Goal: Information Seeking & Learning: Learn about a topic

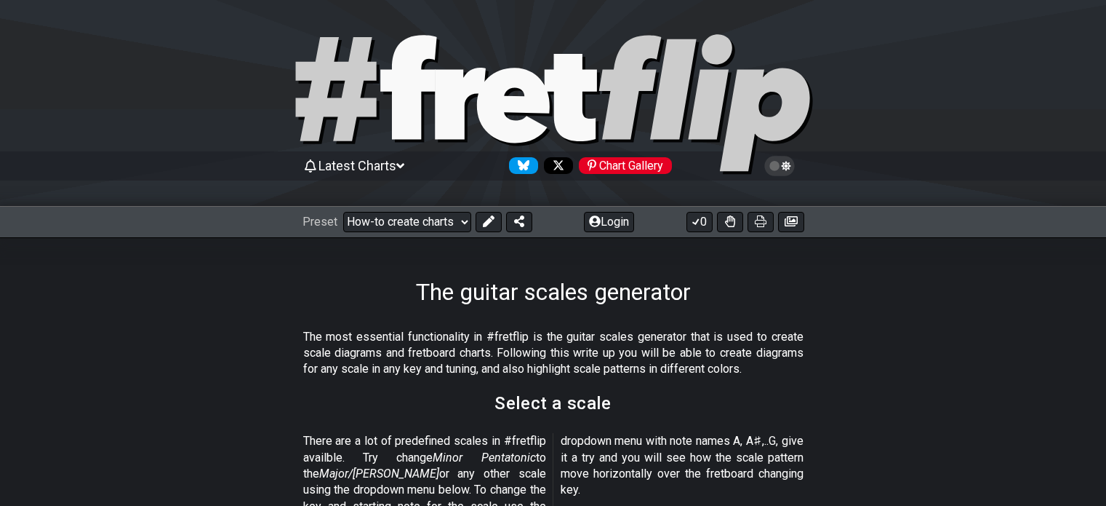
select select "A"
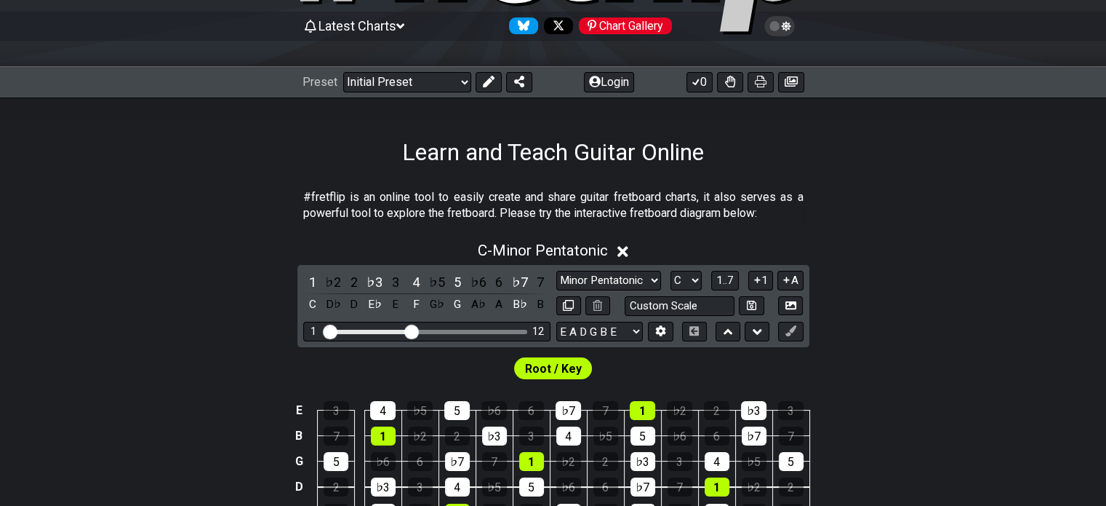
scroll to position [358, 0]
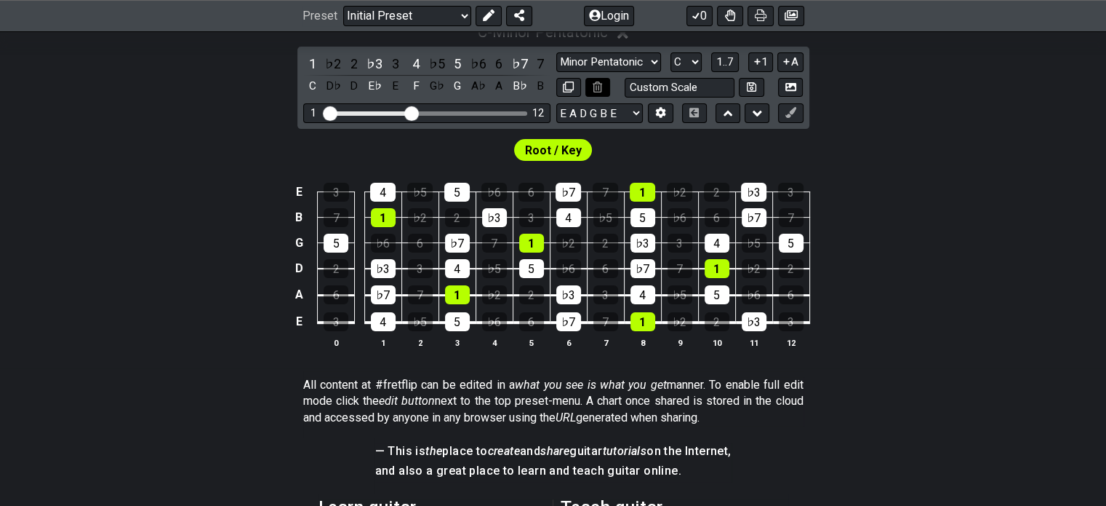
click at [600, 84] on icon at bounding box center [597, 86] width 9 height 11
click at [482, 19] on icon at bounding box center [488, 16] width 12 height 12
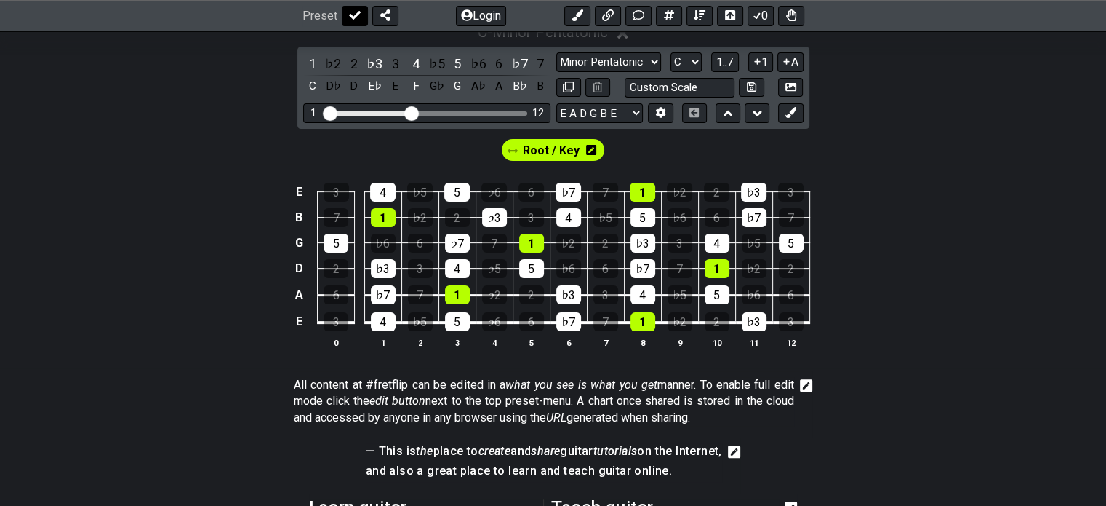
click at [351, 16] on icon at bounding box center [355, 16] width 12 height 12
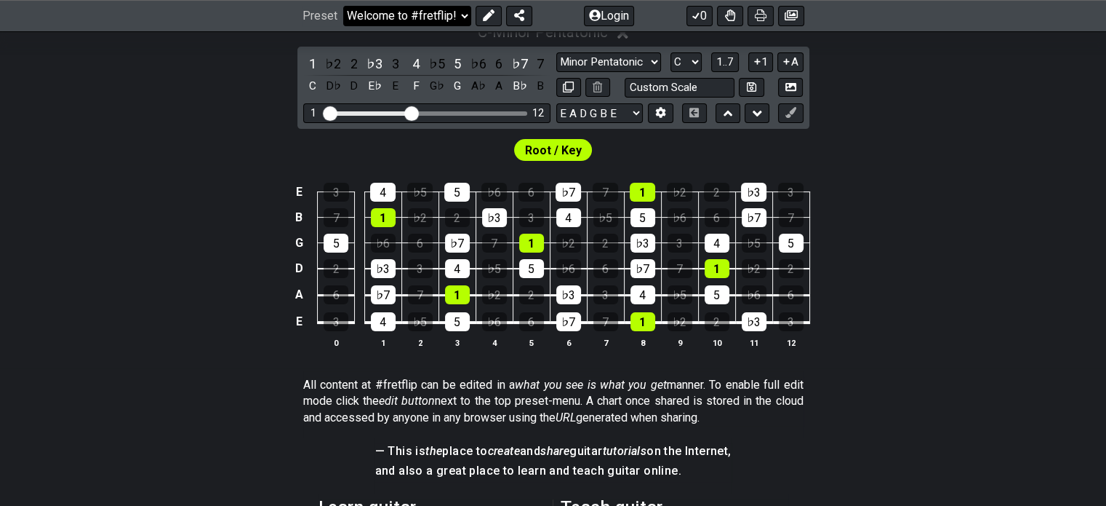
click at [351, 16] on select "Welcome to #fretflip! Initial Preset Custom Preset Minor Pentatonic Major Penta…" at bounding box center [407, 16] width 128 height 20
click at [343, 26] on select "Welcome to #fretflip! Initial Preset Custom Preset Minor Pentatonic Major Penta…" at bounding box center [407, 16] width 128 height 20
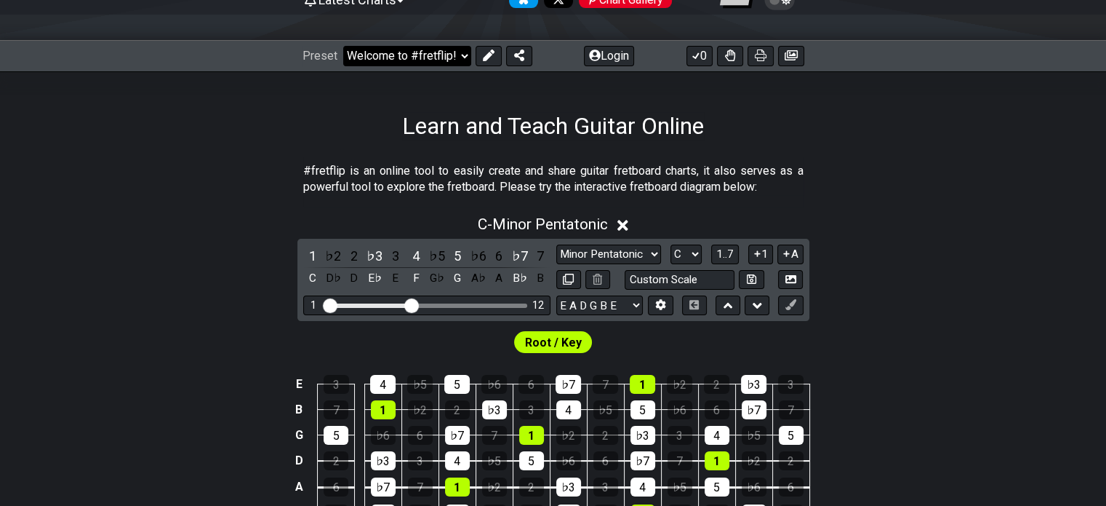
scroll to position [364, 0]
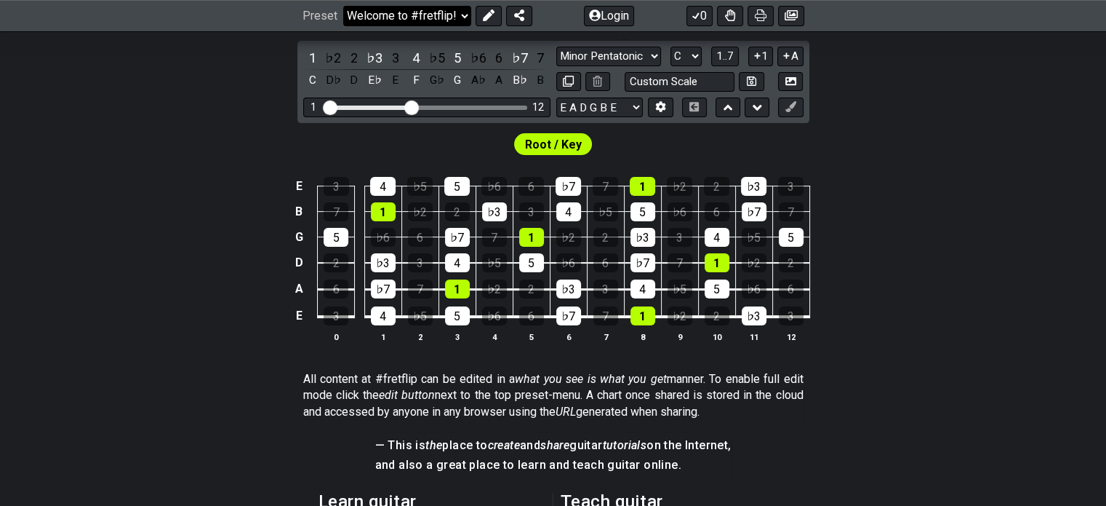
click at [459, 15] on select "Welcome to #fretflip! Initial Preset Custom Preset Minor Pentatonic Major Penta…" at bounding box center [407, 16] width 128 height 20
click at [209, 165] on div "E 3 4 ♭5 5 ♭6 6 ♭7 7 1 ♭2 2 ♭3 3 B 7 1 ♭2 2 ♭3 3 4 ♭5 5 ♭6 6 ♭7 7 G 5 ♭6 6 ♭7 7…" at bounding box center [553, 260] width 1106 height 204
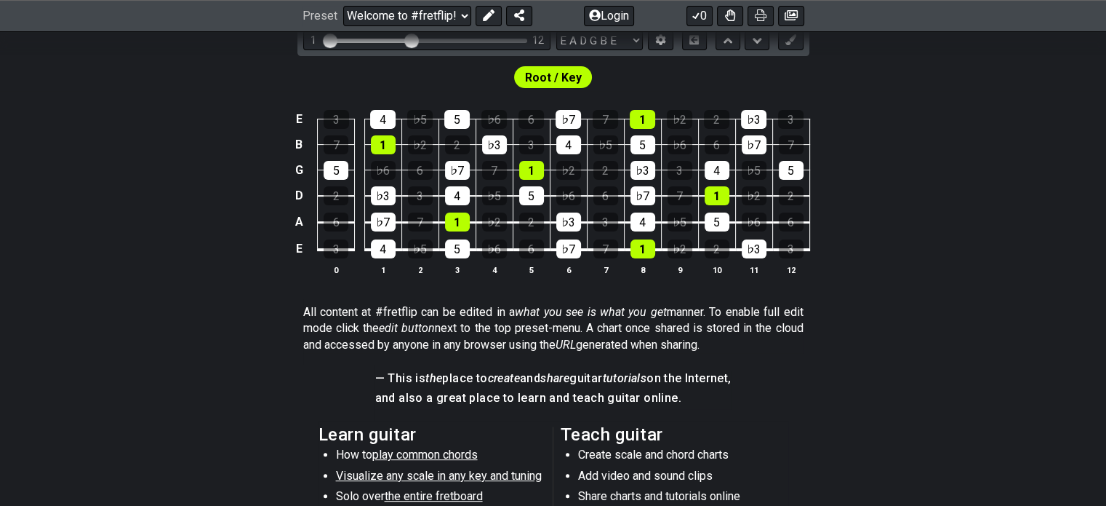
scroll to position [0, 0]
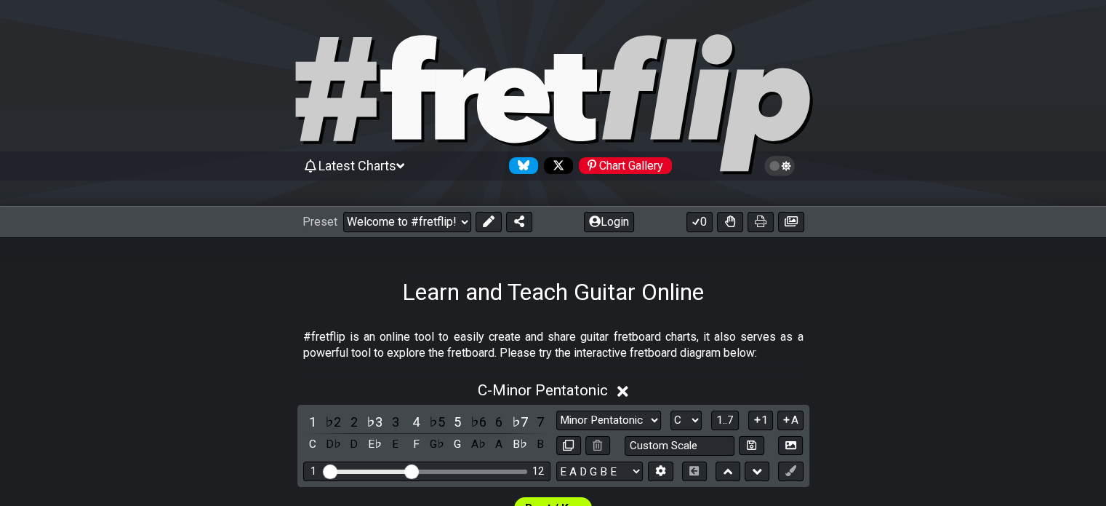
click at [404, 169] on icon at bounding box center [400, 165] width 8 height 13
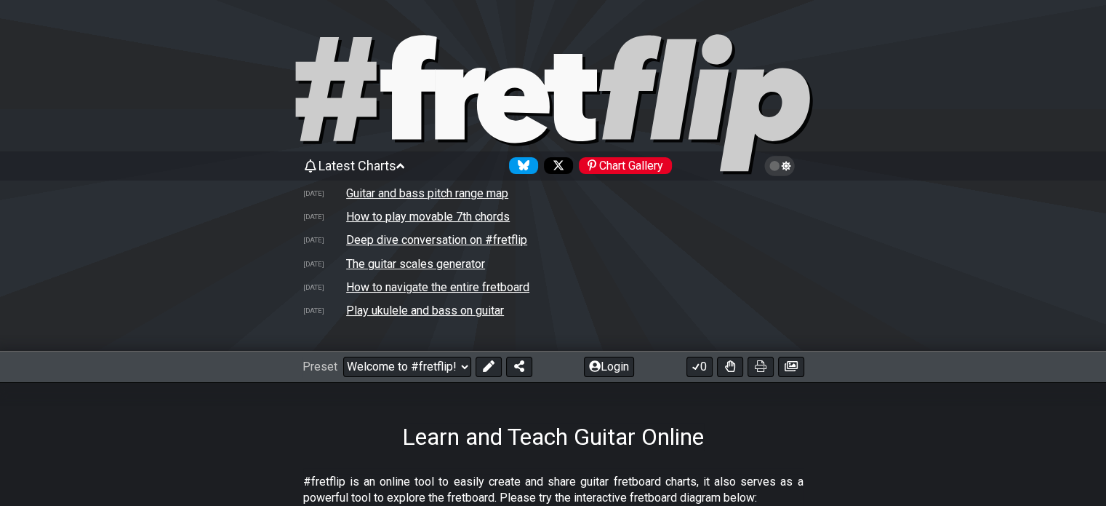
click at [404, 169] on icon at bounding box center [400, 165] width 8 height 13
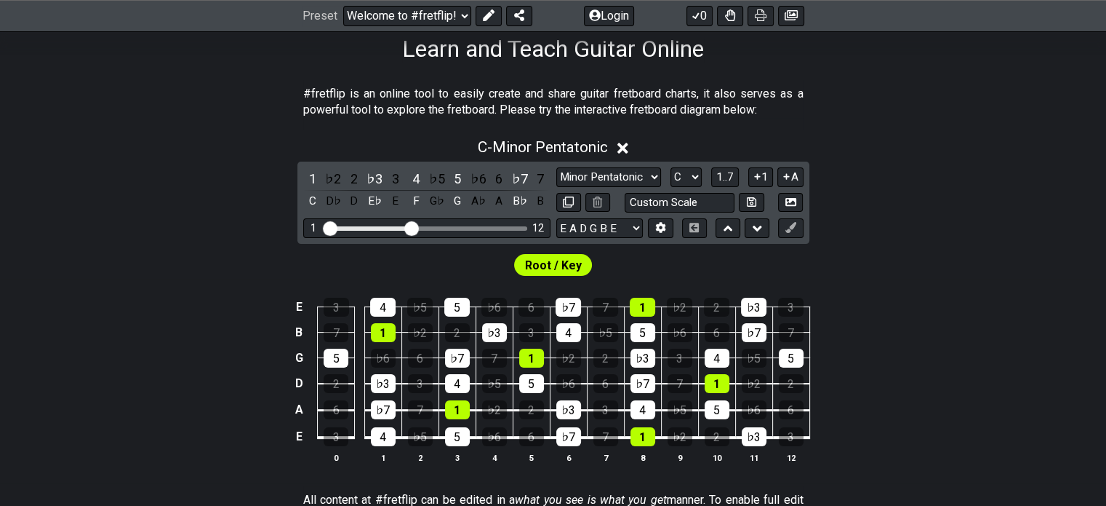
scroll to position [218, 0]
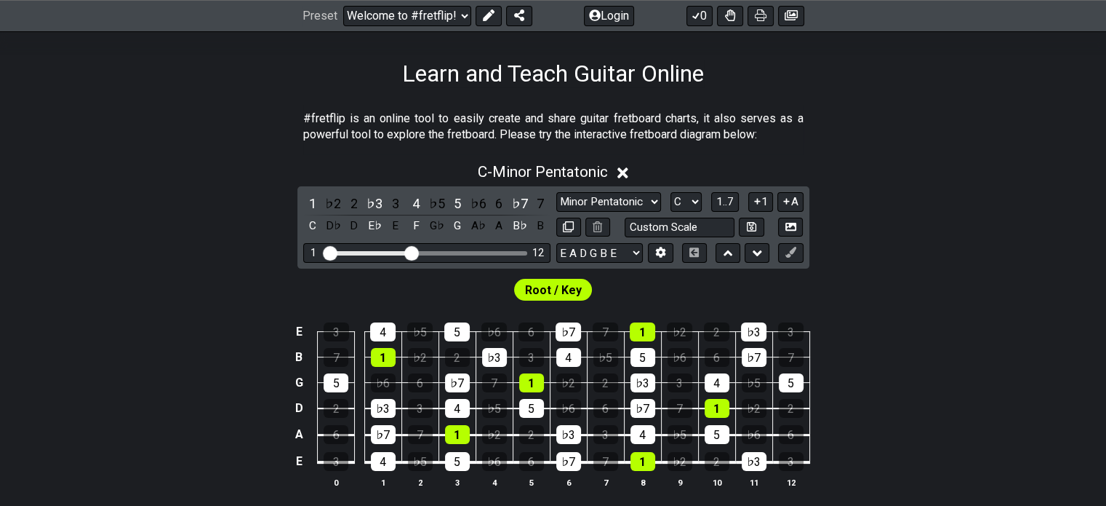
click at [559, 293] on span "Root / Key" at bounding box center [553, 289] width 57 height 21
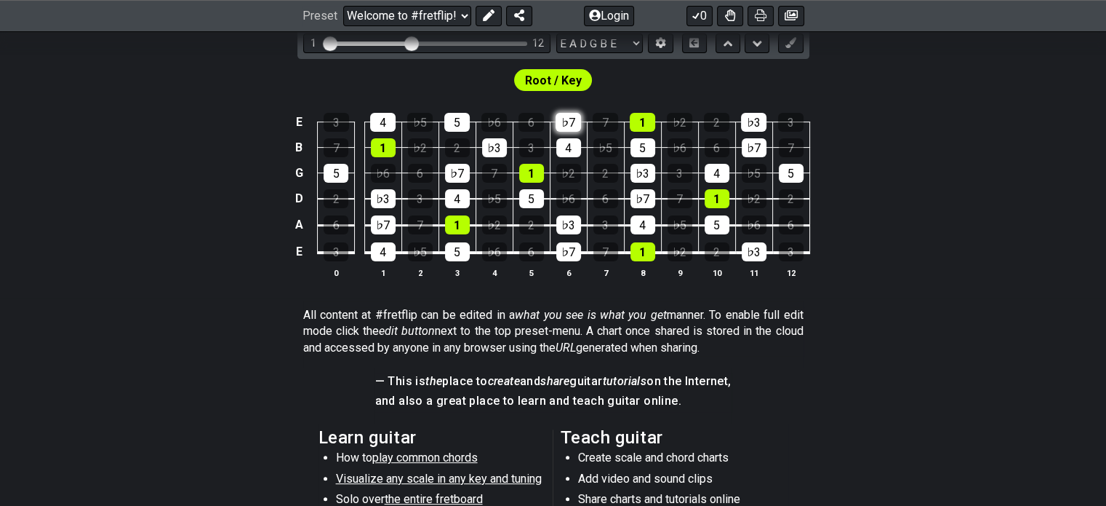
scroll to position [436, 0]
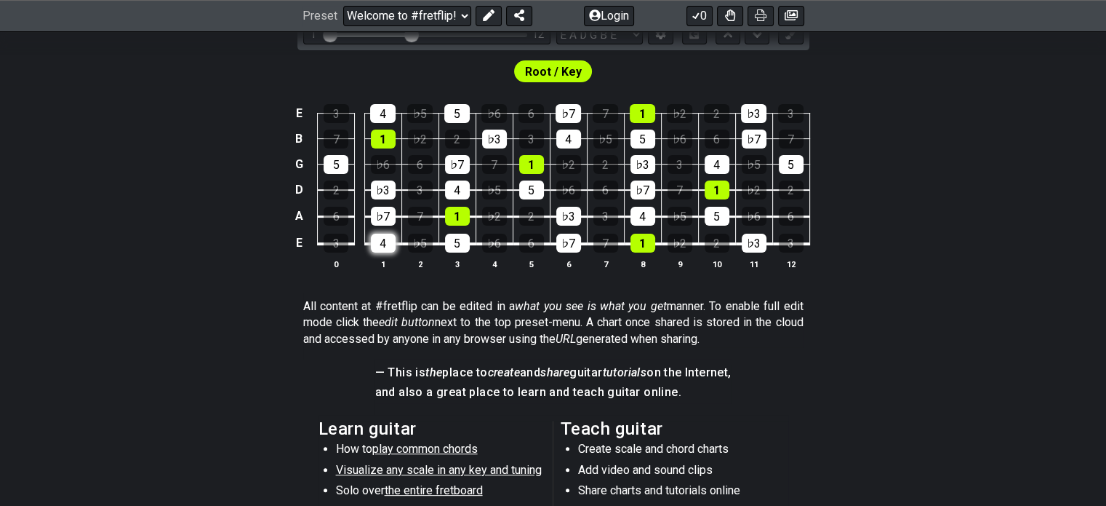
click at [394, 241] on div "4" at bounding box center [383, 242] width 25 height 19
click at [393, 241] on div "4" at bounding box center [383, 242] width 25 height 19
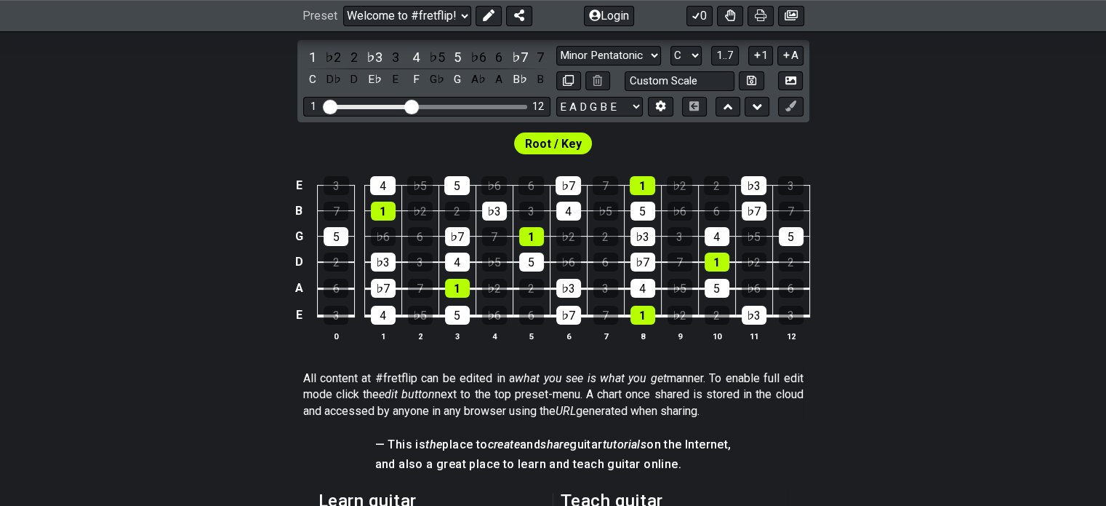
scroll to position [145, 0]
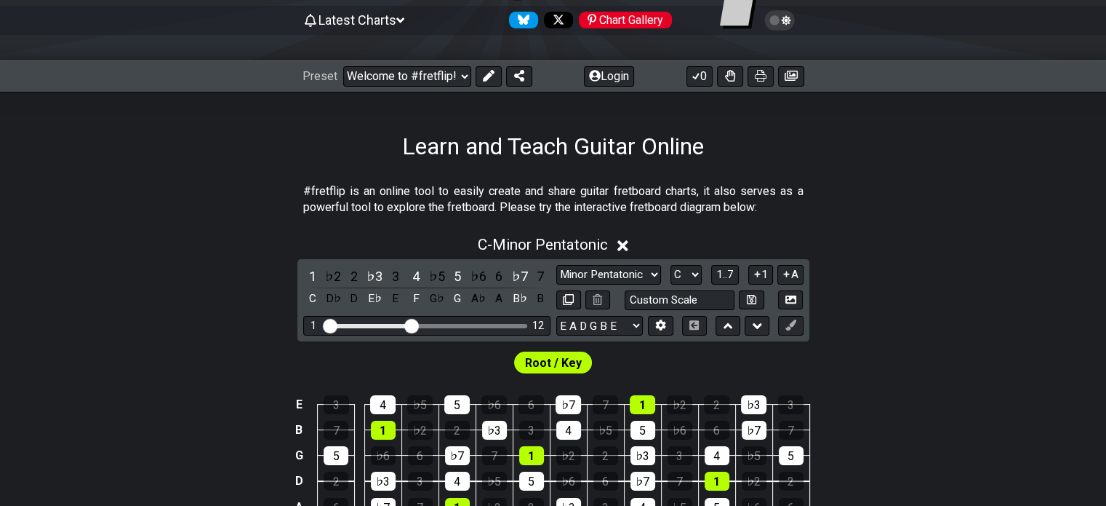
click at [469, 78] on div "Preset Welcome to #fretflip! Initial Preset Custom Preset Minor Pentatonic Majo…" at bounding box center [418, 76] width 230 height 20
click at [466, 78] on select "Welcome to #fretflip! Initial Preset Custom Preset Minor Pentatonic Major Penta…" at bounding box center [407, 76] width 128 height 20
click at [343, 66] on select "Welcome to #fretflip! Initial Preset Custom Preset Minor Pentatonic Major Penta…" at bounding box center [407, 76] width 128 height 20
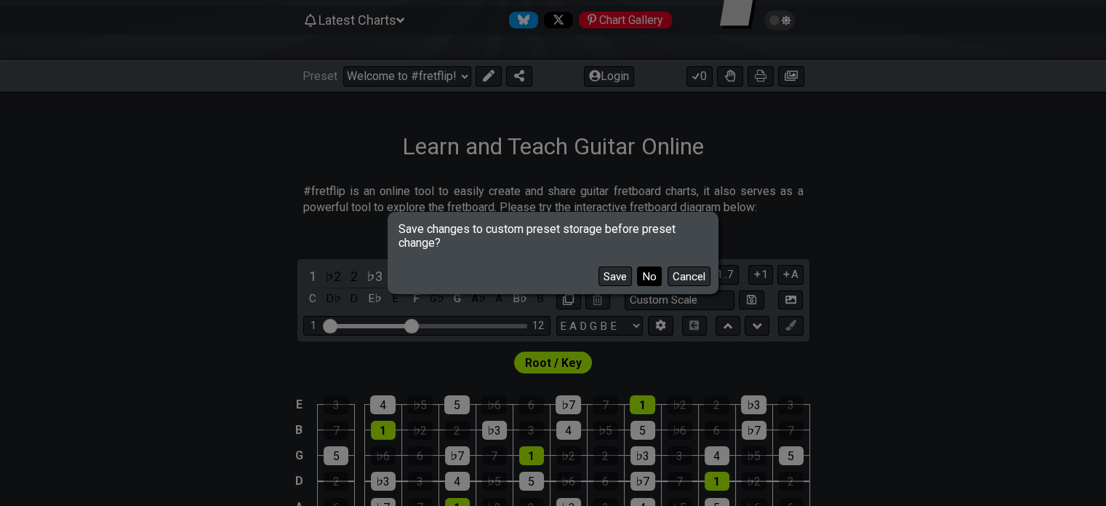
click at [646, 277] on button "No" at bounding box center [649, 276] width 25 height 20
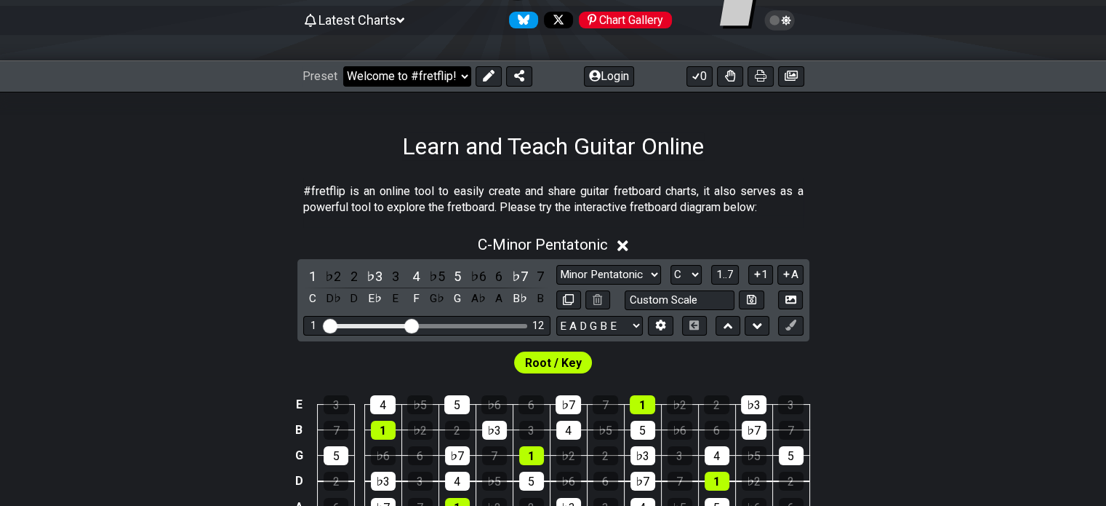
click at [462, 79] on select "Welcome to #fretflip! Initial Preset Custom Preset Minor Pentatonic Major Penta…" at bounding box center [407, 76] width 128 height 20
click at [343, 66] on select "Welcome to #fretflip! Initial Preset Custom Preset Minor Pentatonic Major Penta…" at bounding box center [407, 76] width 128 height 20
select select "/minor-pentatonic"
select select "C"
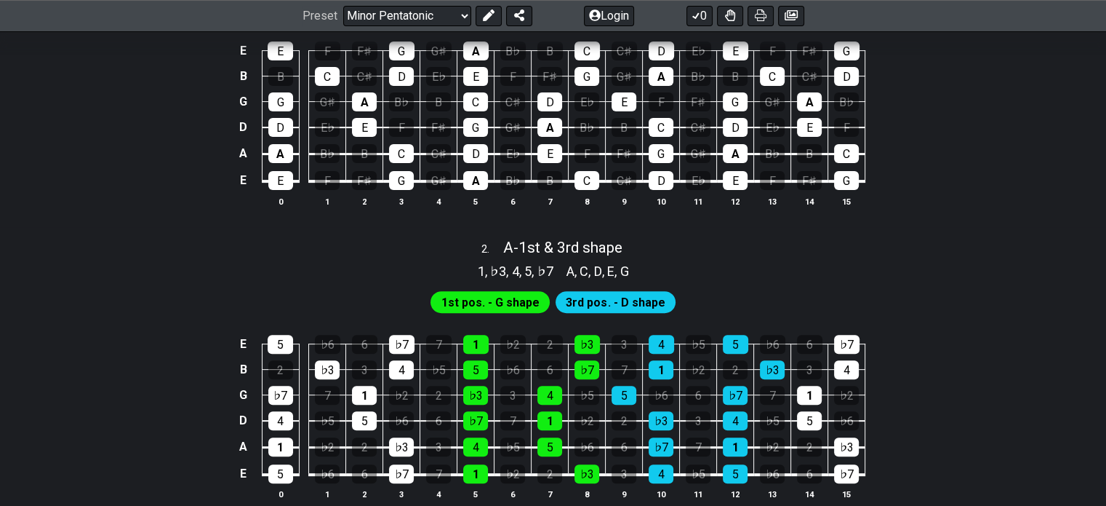
scroll to position [582, 0]
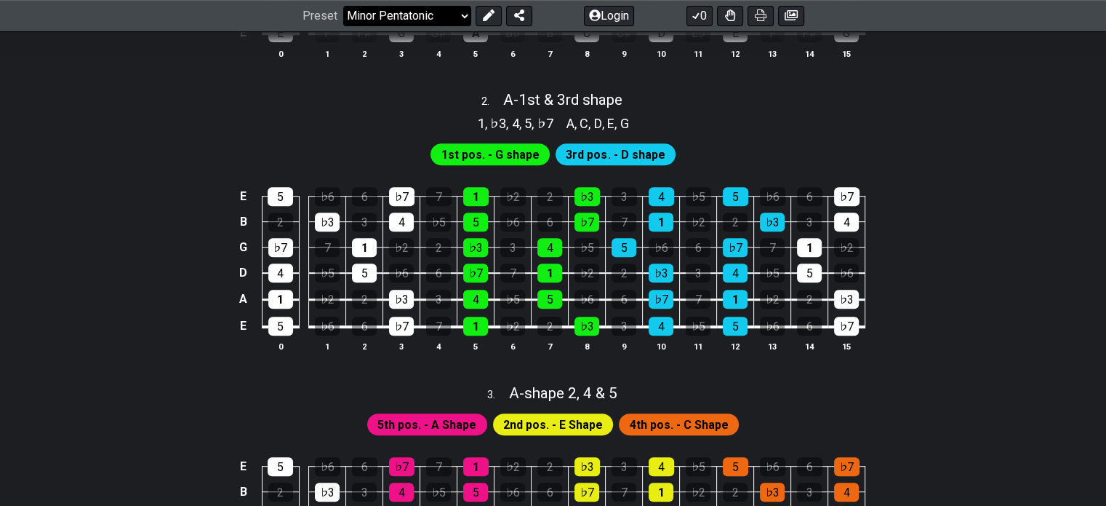
click at [459, 14] on select "Welcome to #fretflip! Initial Preset Custom Preset Minor Pentatonic Major Penta…" at bounding box center [407, 16] width 128 height 20
click at [343, 26] on select "Welcome to #fretflip! Initial Preset Custom Preset Minor Pentatonic Major Penta…" at bounding box center [407, 16] width 128 height 20
select select "/movable-7th-chords"
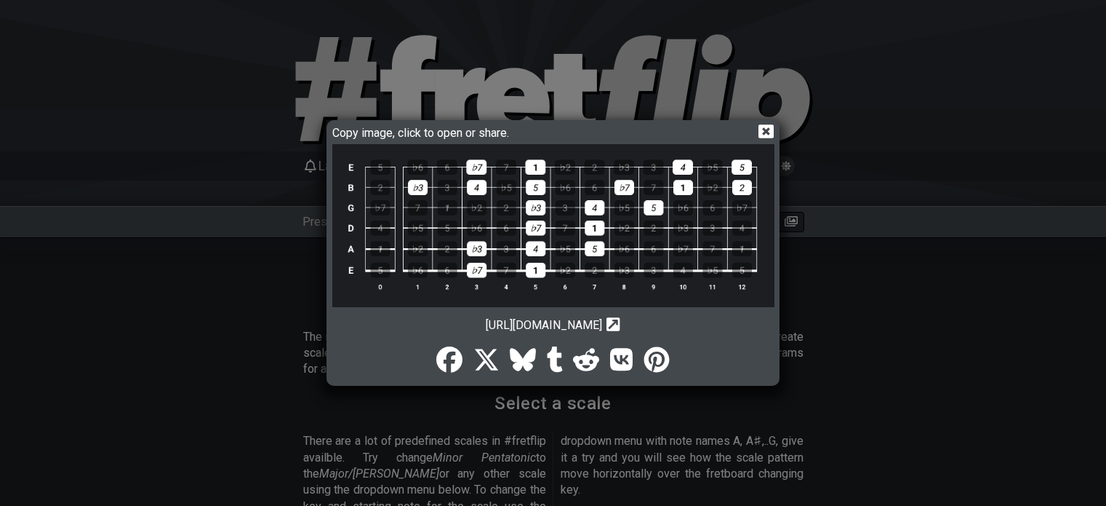
select select "Custom Scale"
select select "A"
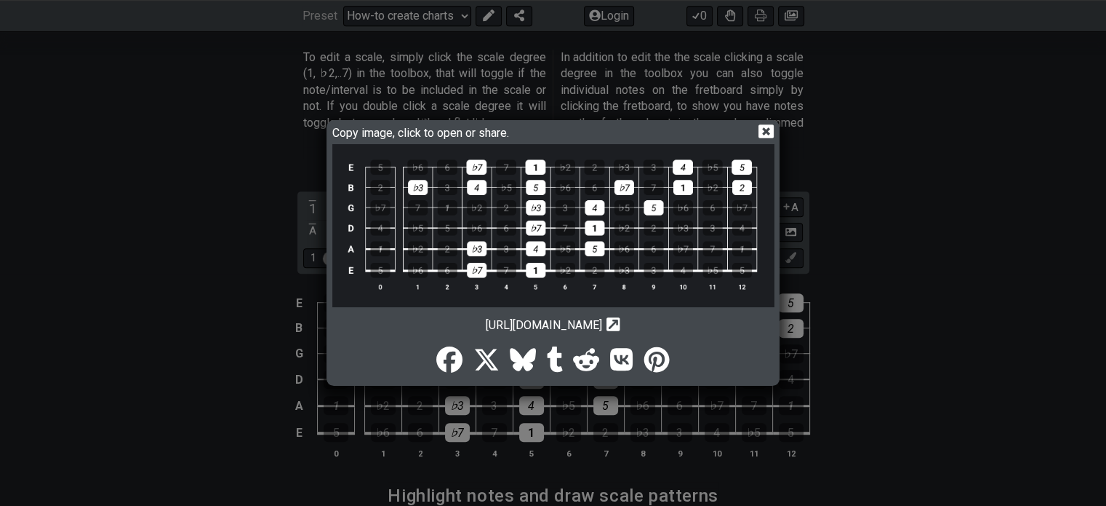
click at [768, 129] on icon at bounding box center [766, 131] width 15 height 15
